Goal: Task Accomplishment & Management: Manage account settings

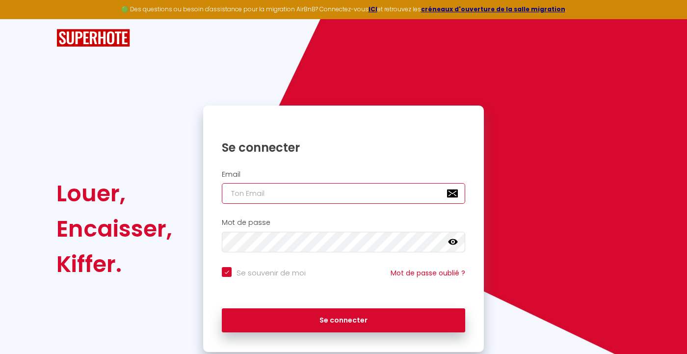
type input "[EMAIL_ADDRESS][DOMAIN_NAME]"
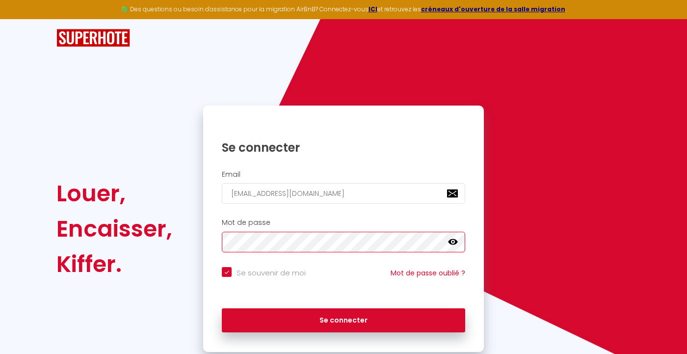
click at [343, 318] on button "Se connecter" at bounding box center [343, 320] width 243 height 25
checkbox input "true"
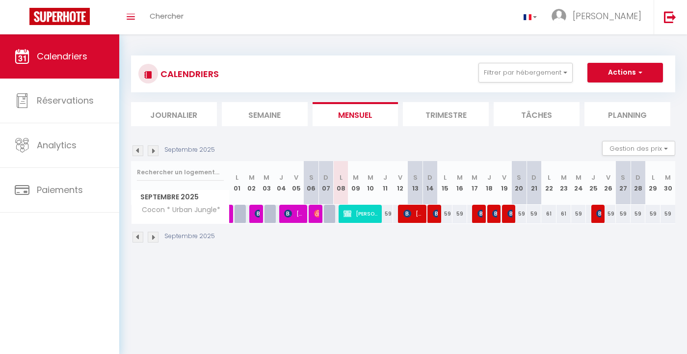
click at [432, 120] on li "Trimestre" at bounding box center [446, 114] width 86 height 24
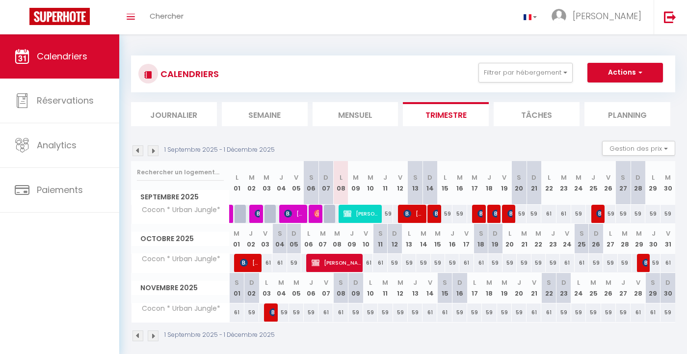
click at [139, 147] on img at bounding box center [137, 150] width 11 height 11
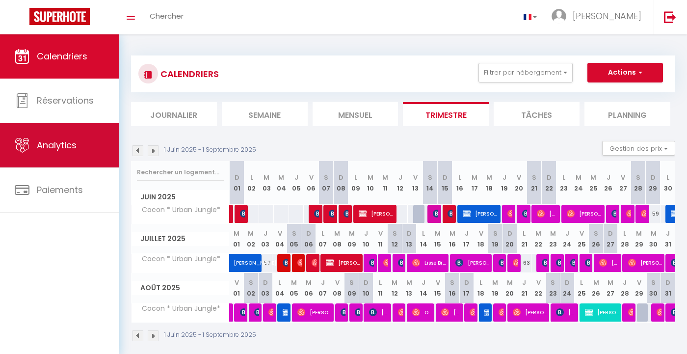
click at [97, 150] on link "Analytics" at bounding box center [59, 145] width 119 height 44
select select "2025"
select select "9"
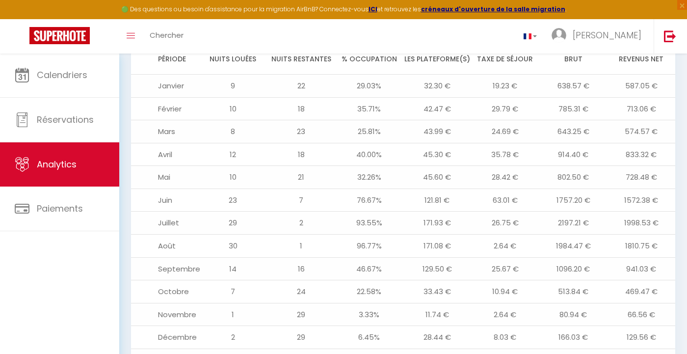
scroll to position [1116, 0]
